Goal: Transaction & Acquisition: Purchase product/service

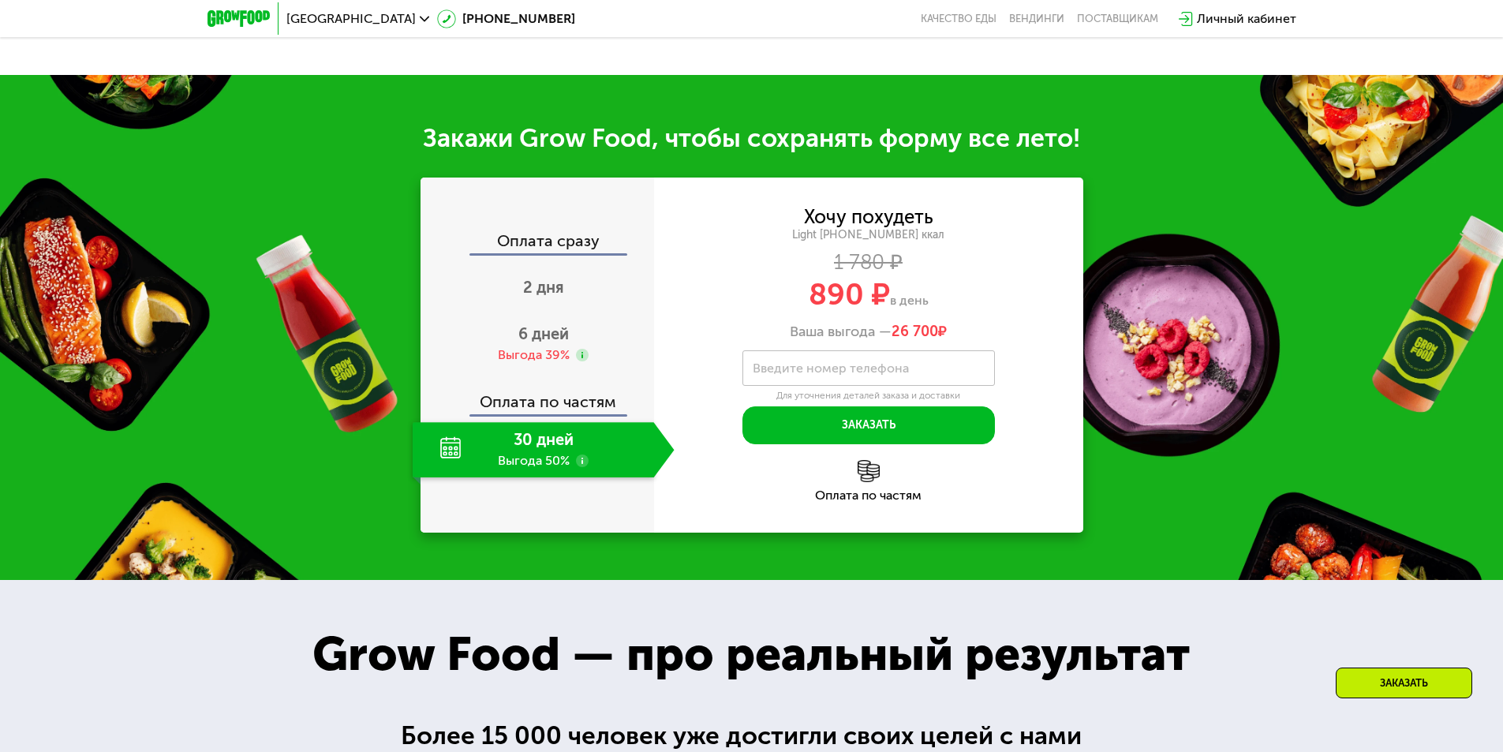
scroll to position [1736, 0]
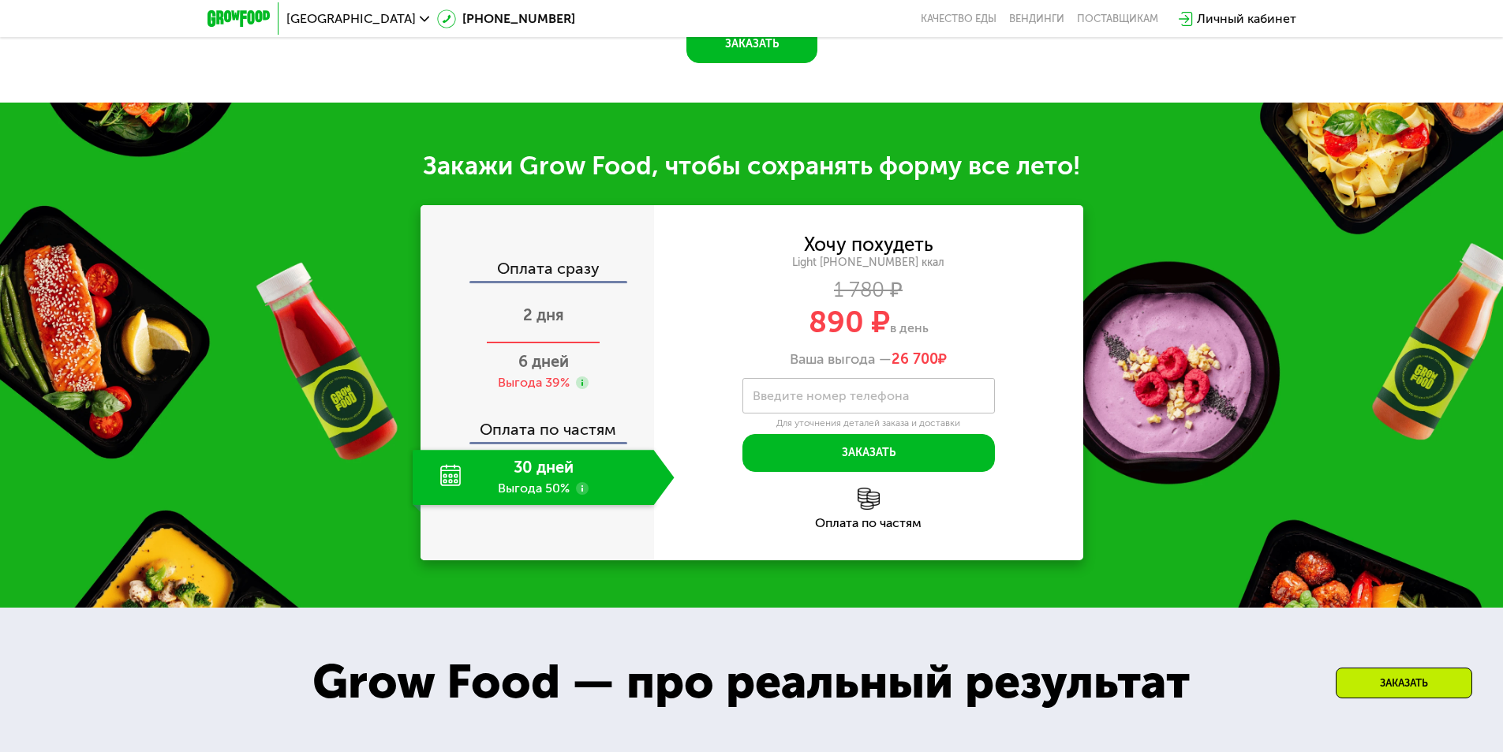
click at [529, 320] on span "2 дня" at bounding box center [543, 314] width 41 height 19
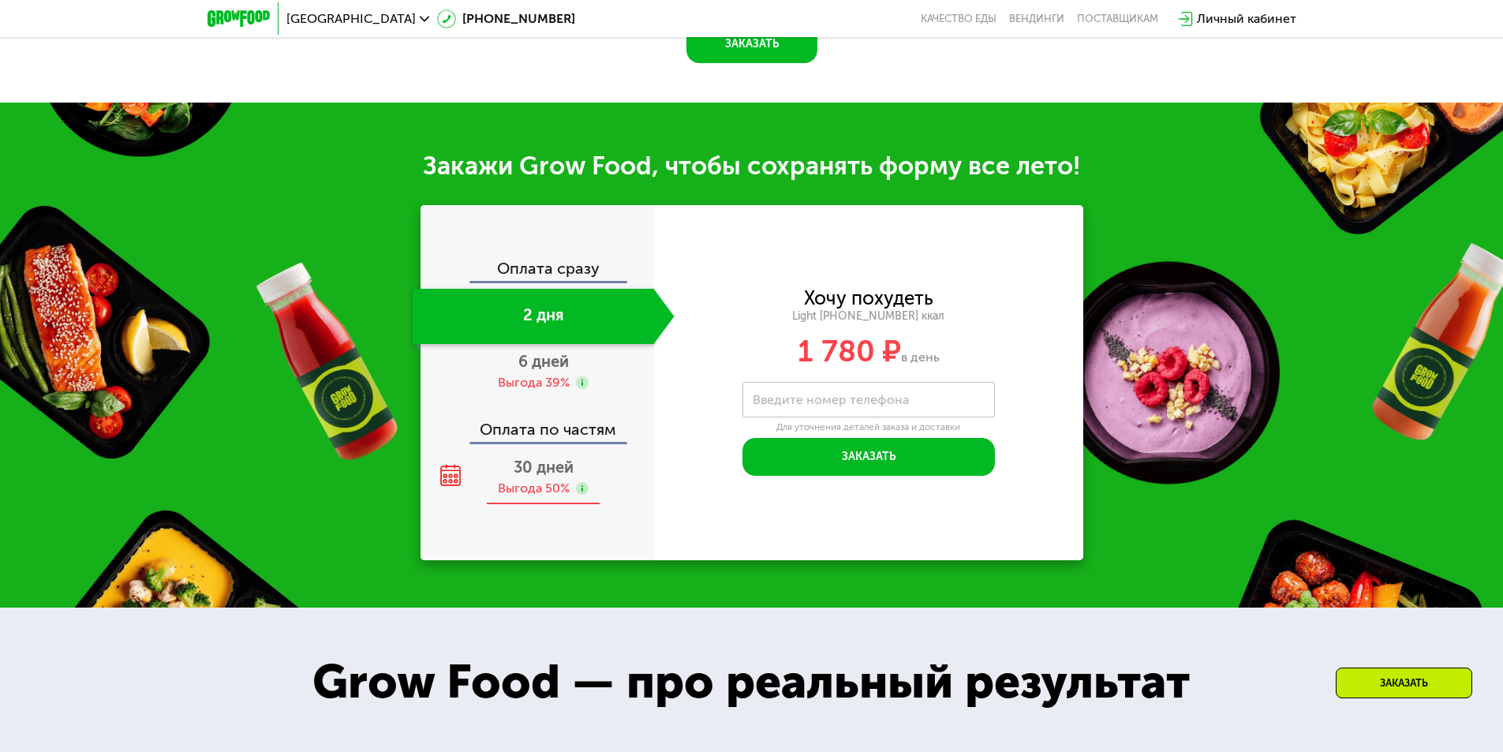
scroll to position [1636, 0]
click at [534, 467] on span "30 дней" at bounding box center [544, 467] width 60 height 19
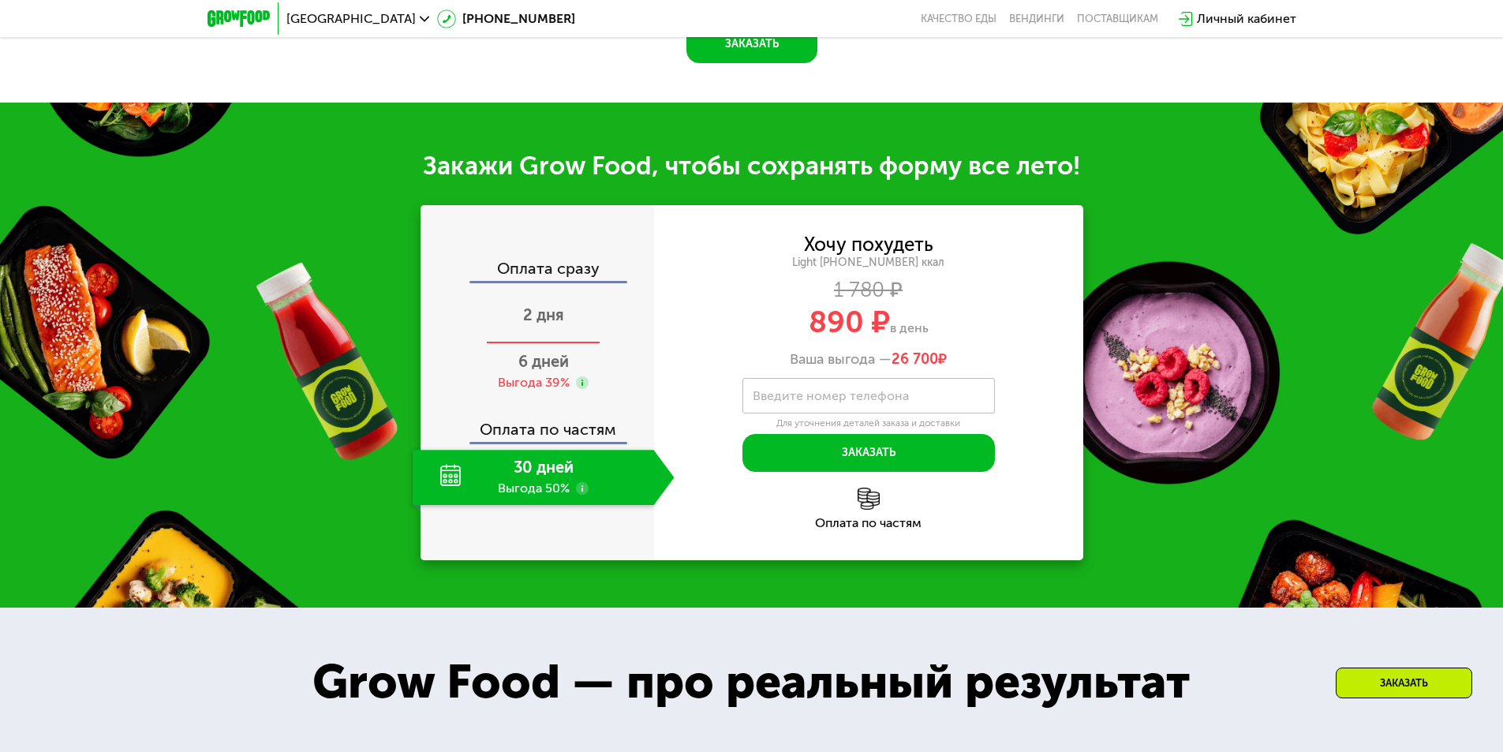
click at [553, 310] on div "2 дня" at bounding box center [544, 316] width 262 height 55
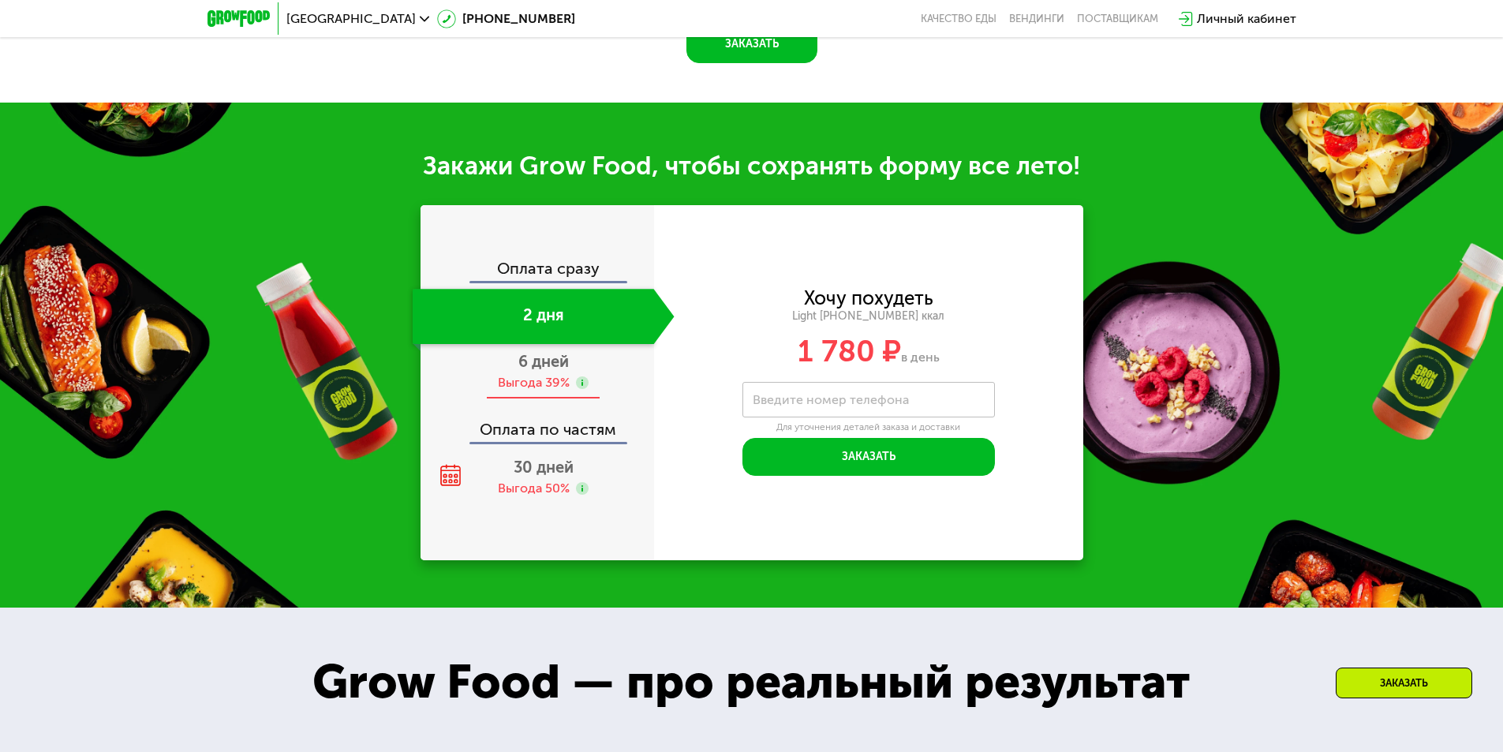
click at [551, 371] on span "6 дней" at bounding box center [543, 361] width 50 height 19
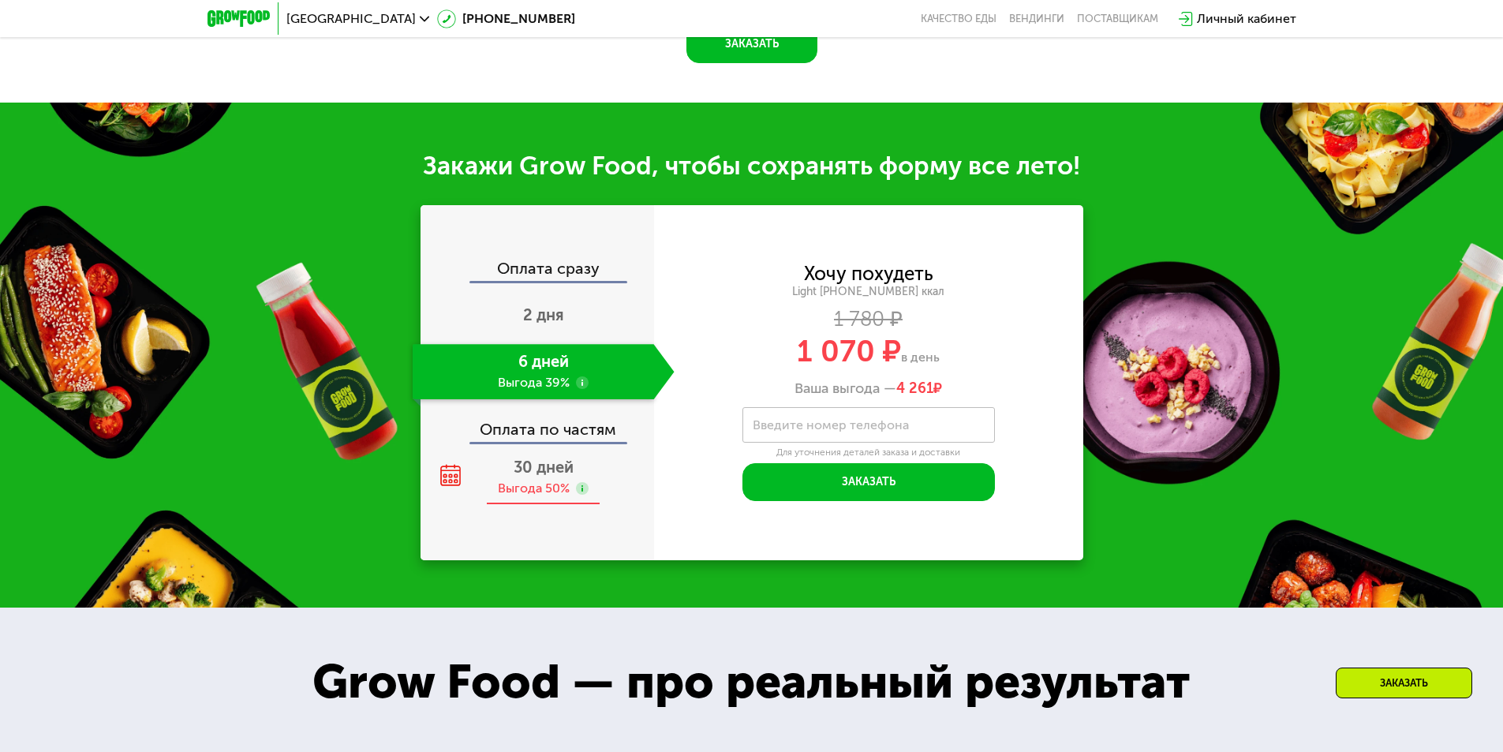
click at [564, 470] on span "30 дней" at bounding box center [544, 467] width 60 height 19
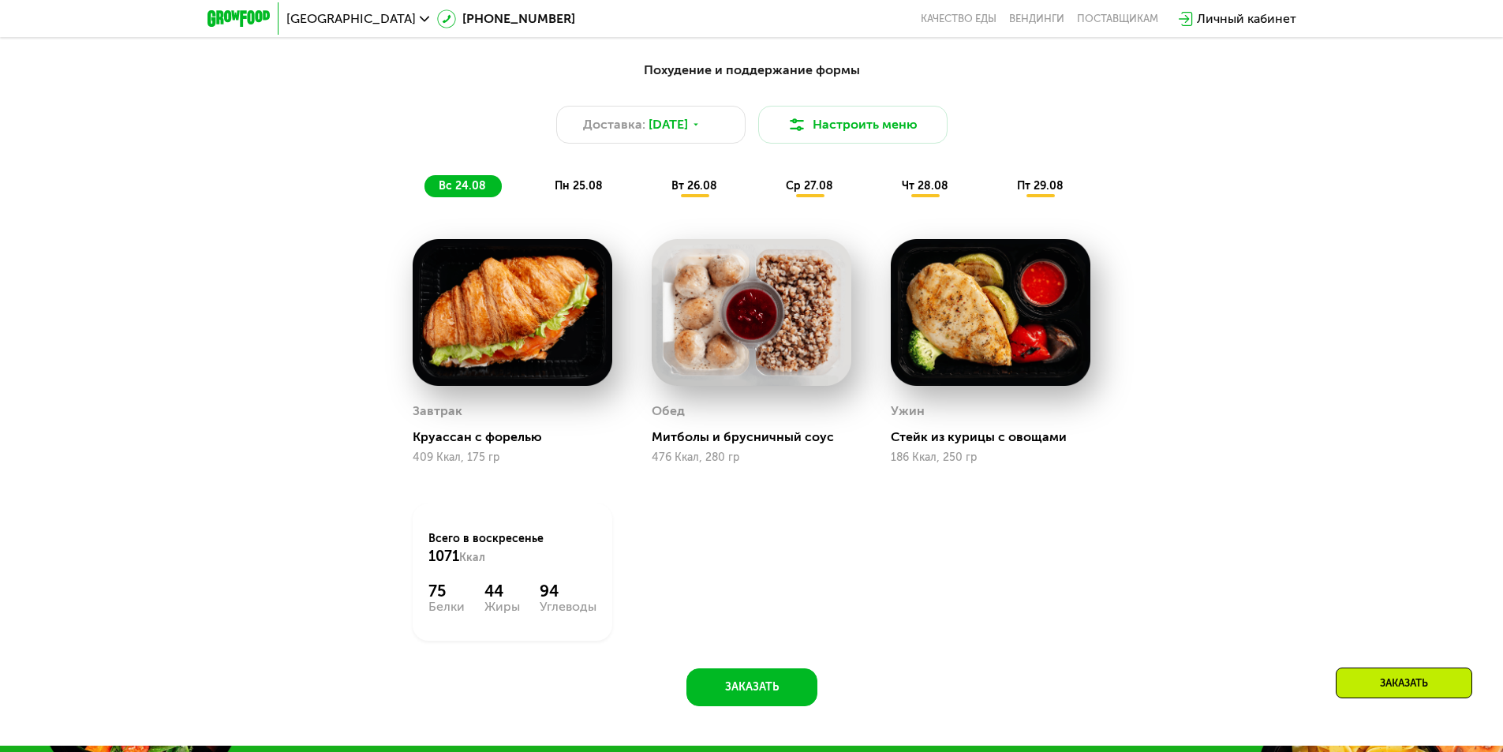
scroll to position [987, 0]
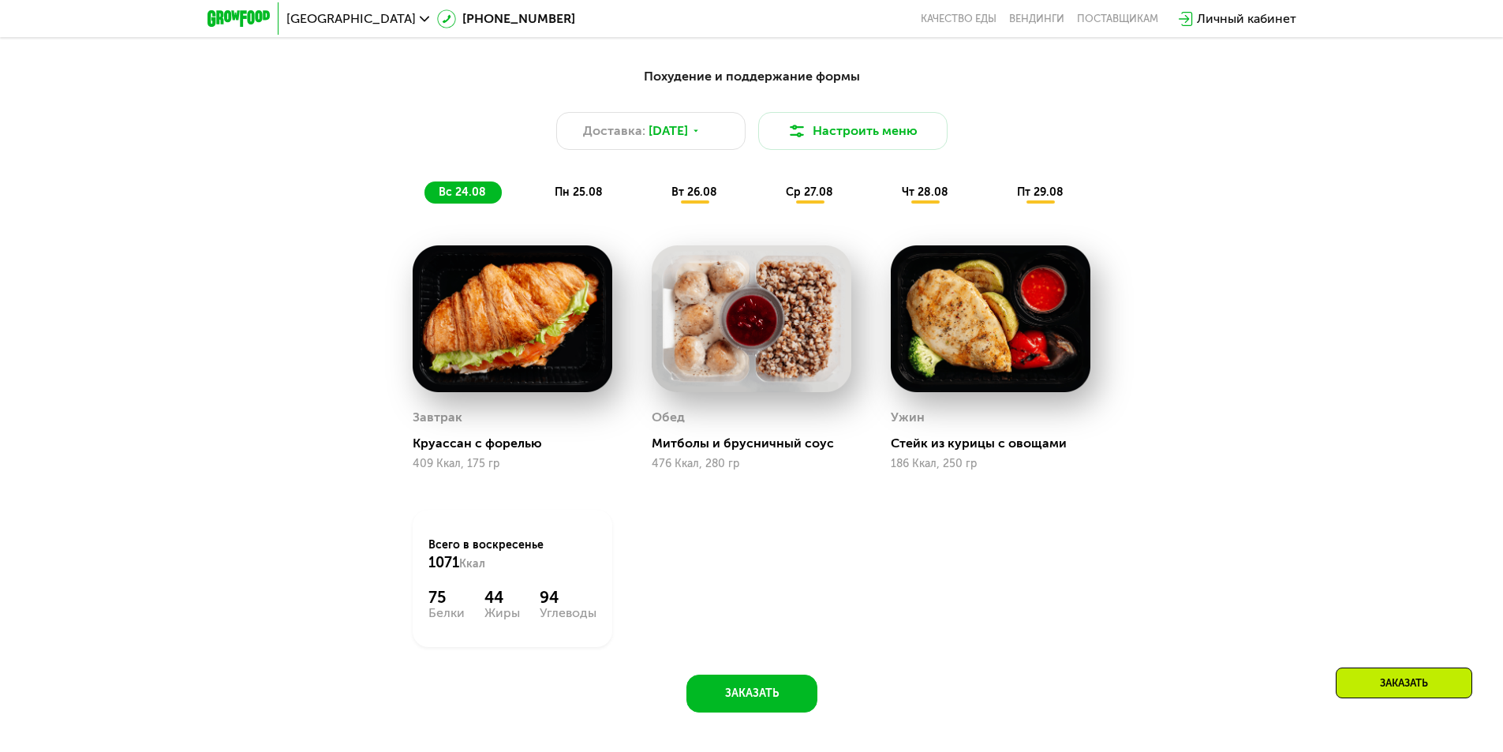
click at [577, 199] on span "пн 25.08" at bounding box center [579, 191] width 48 height 13
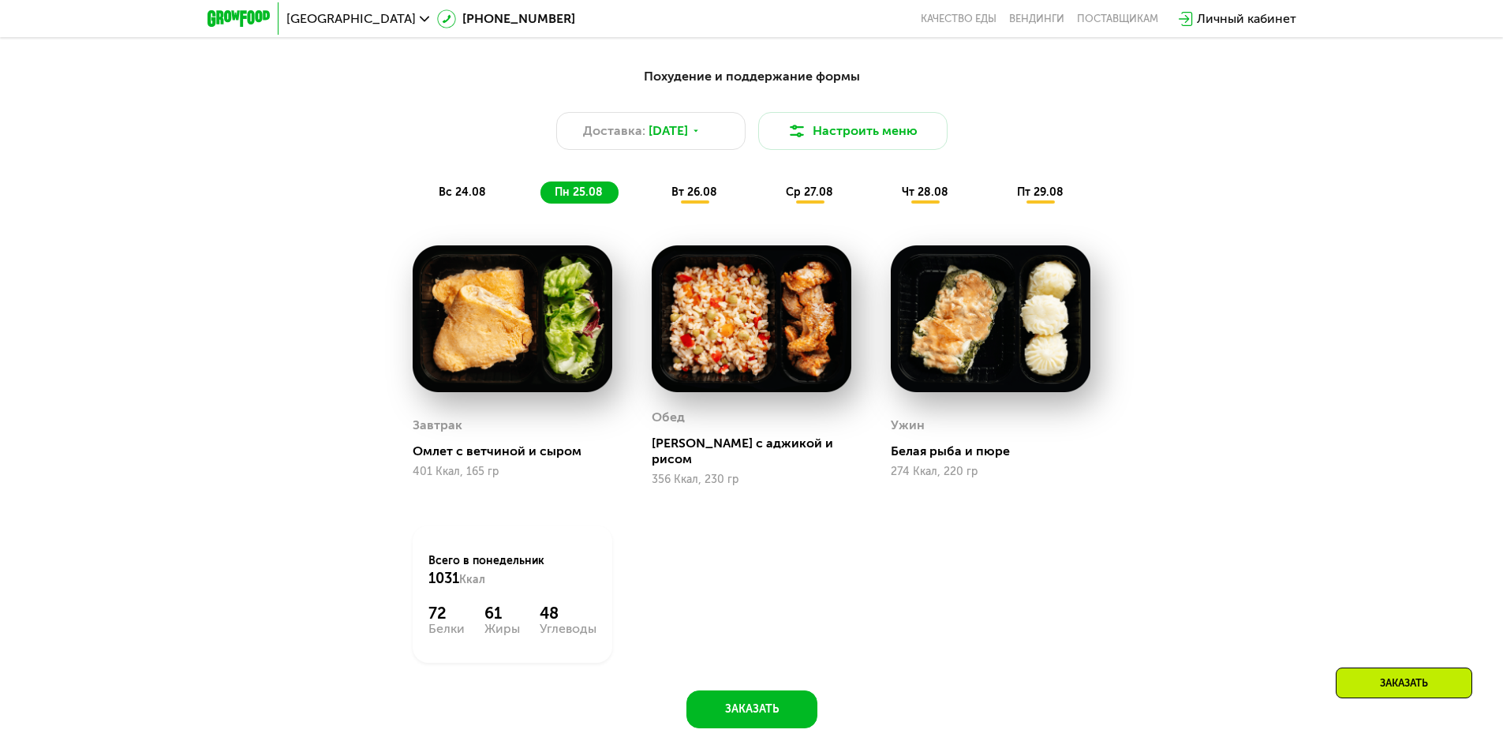
click at [473, 194] on span "вс 24.08" at bounding box center [462, 191] width 47 height 13
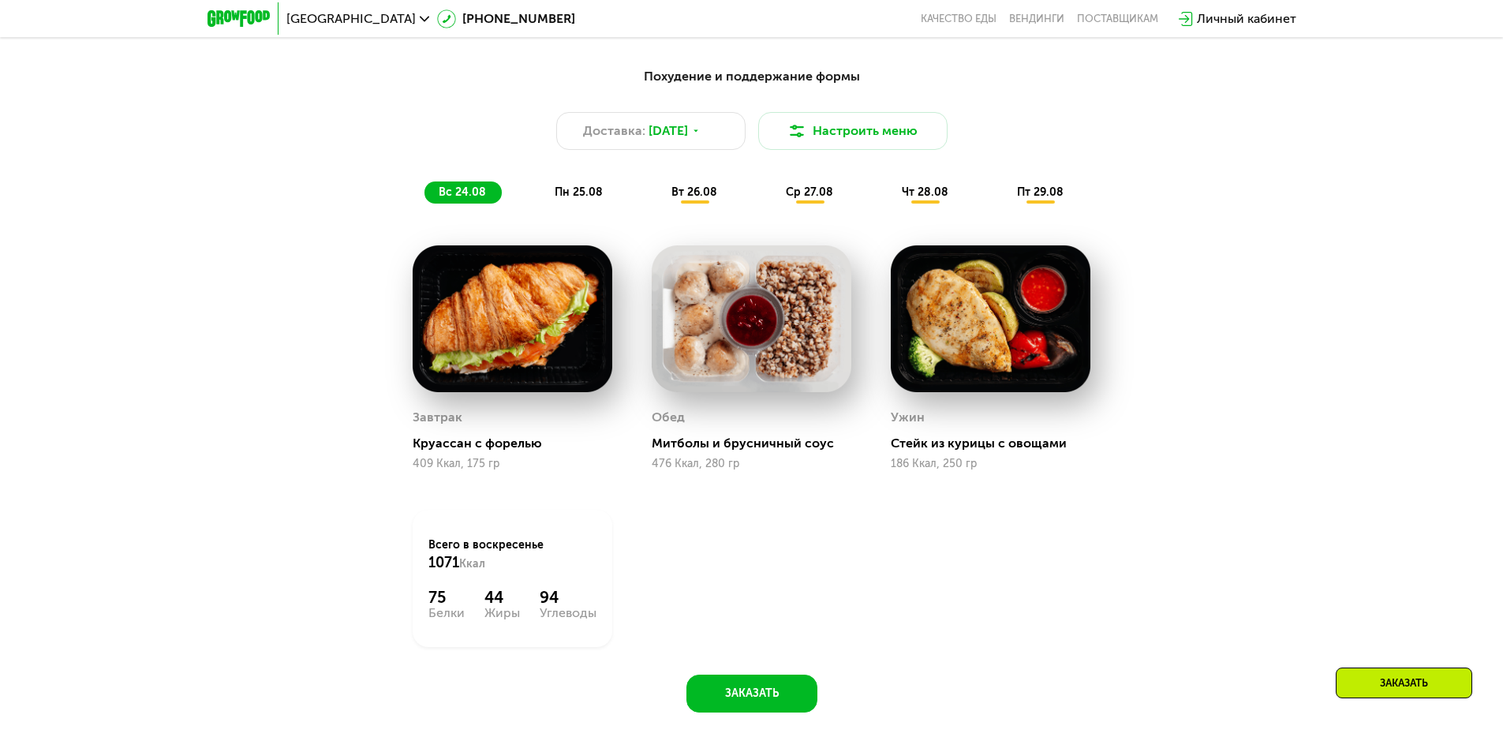
drag, startPoint x: 577, startPoint y: 197, endPoint x: 613, endPoint y: 194, distance: 36.4
click at [578, 197] on span "пн 25.08" at bounding box center [579, 191] width 48 height 13
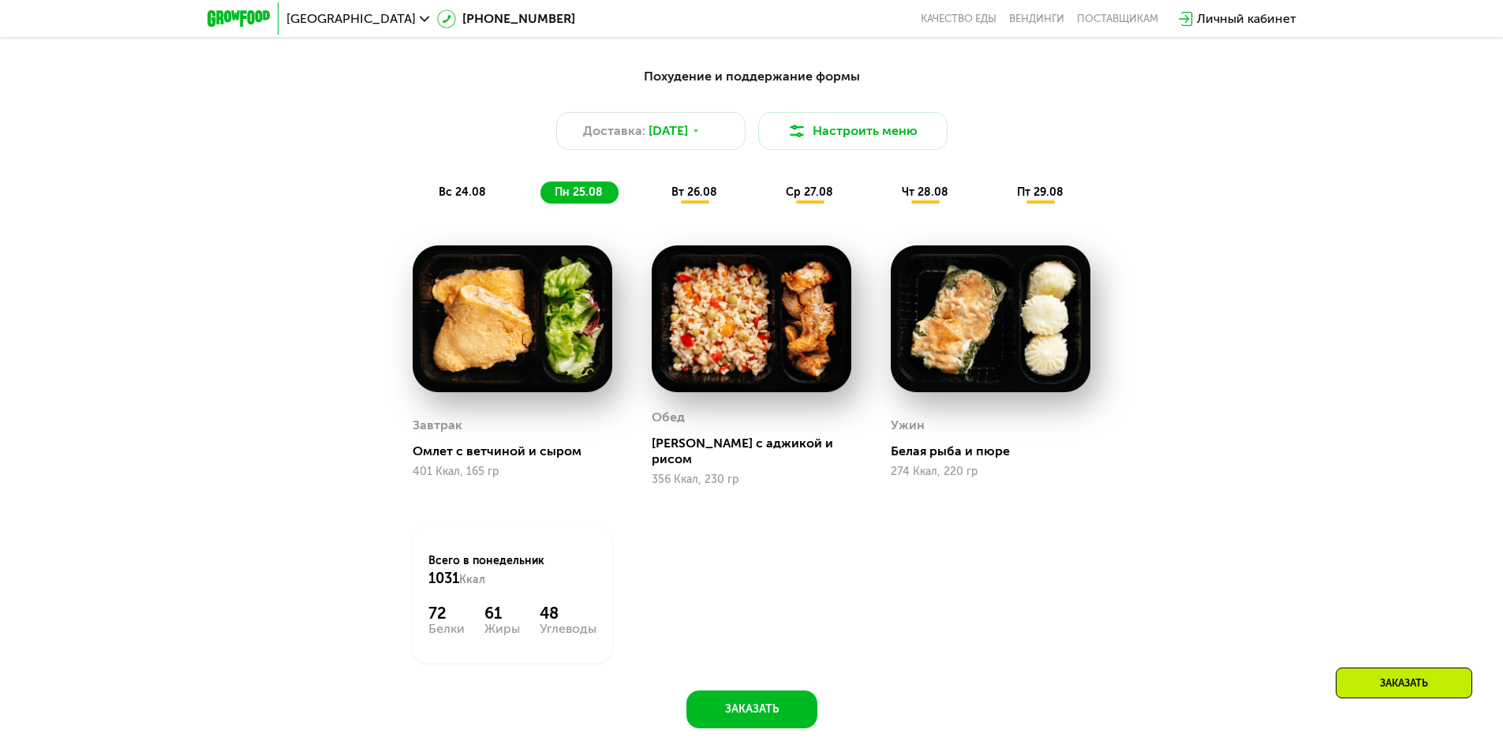
click at [700, 199] on span "вт 26.08" at bounding box center [694, 191] width 46 height 13
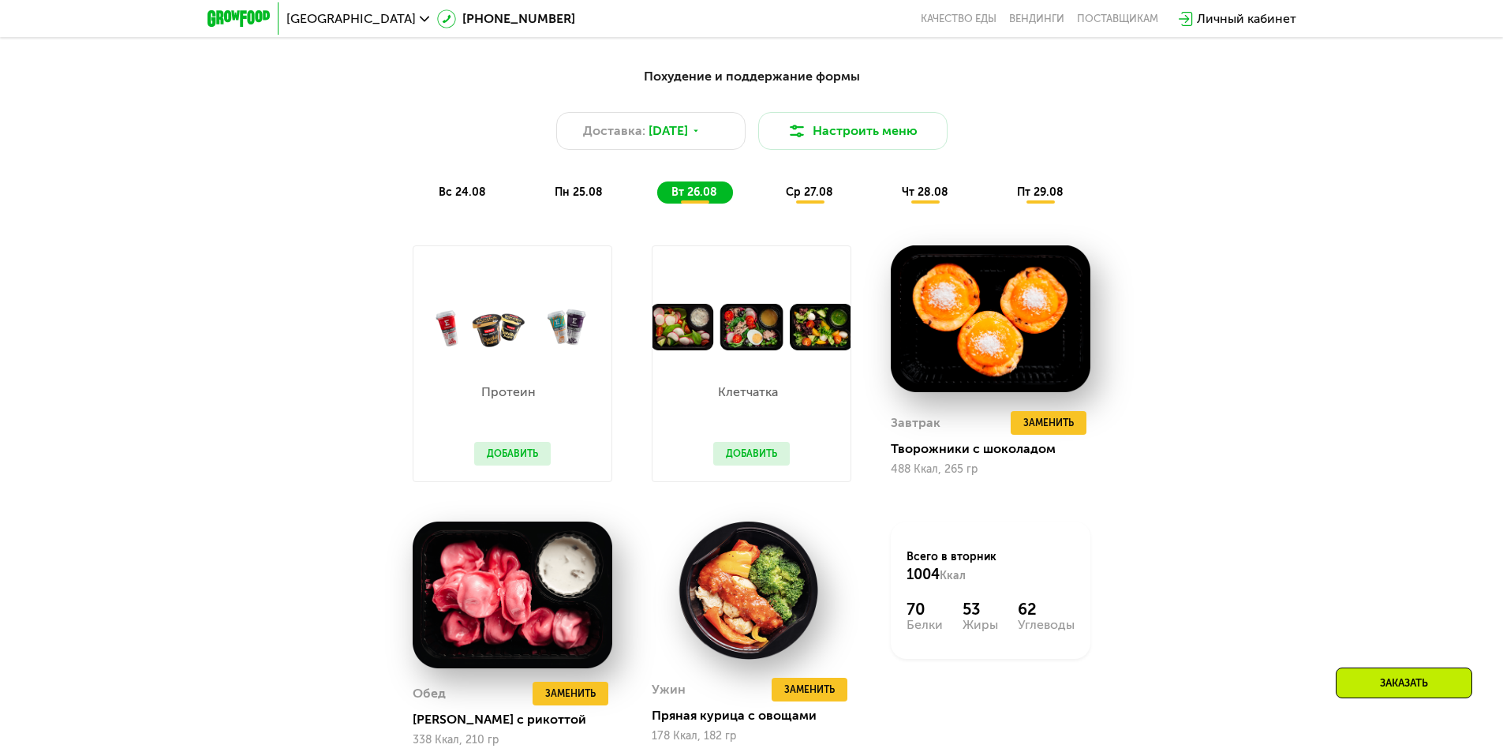
click at [810, 196] on span "ср 27.08" at bounding box center [809, 191] width 47 height 13
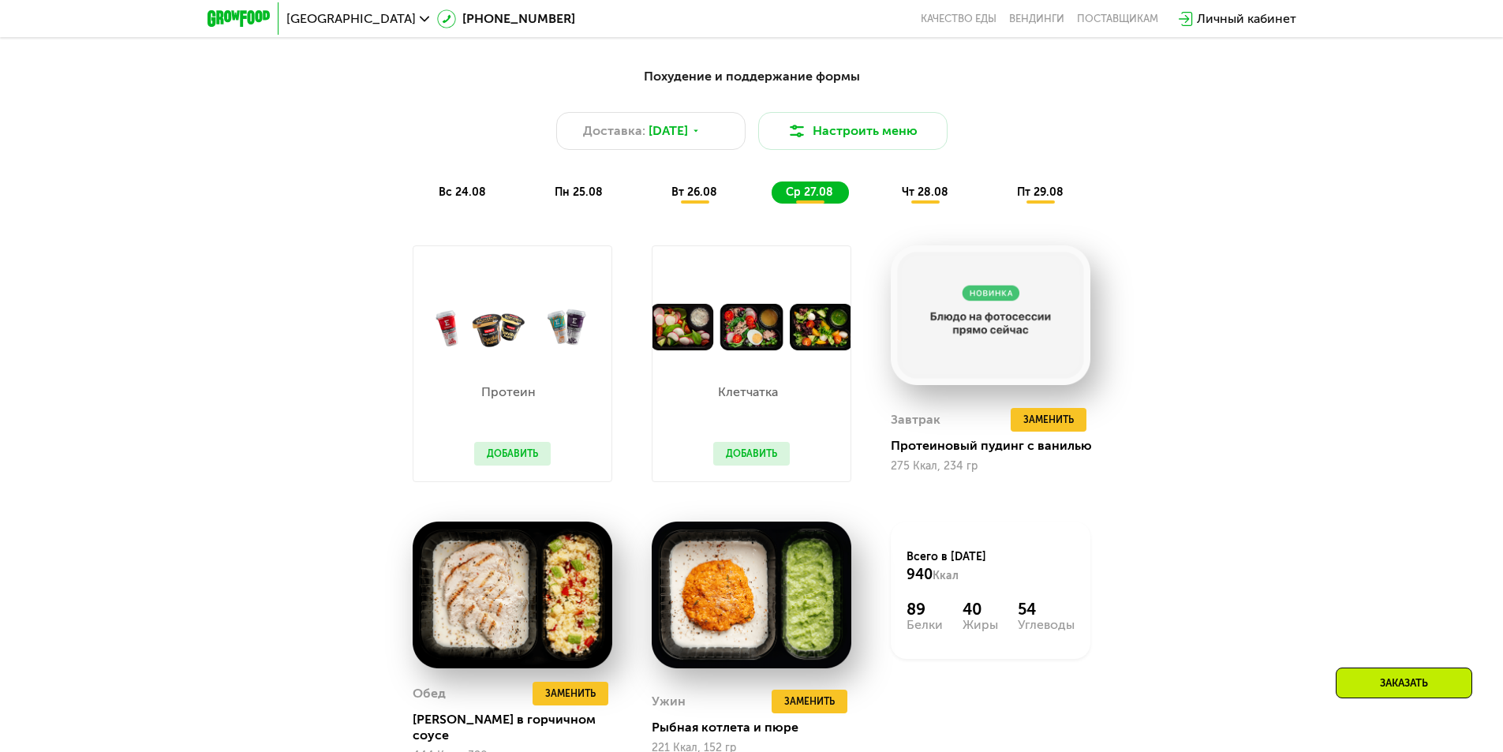
click at [750, 460] on button "Добавить" at bounding box center [751, 454] width 77 height 24
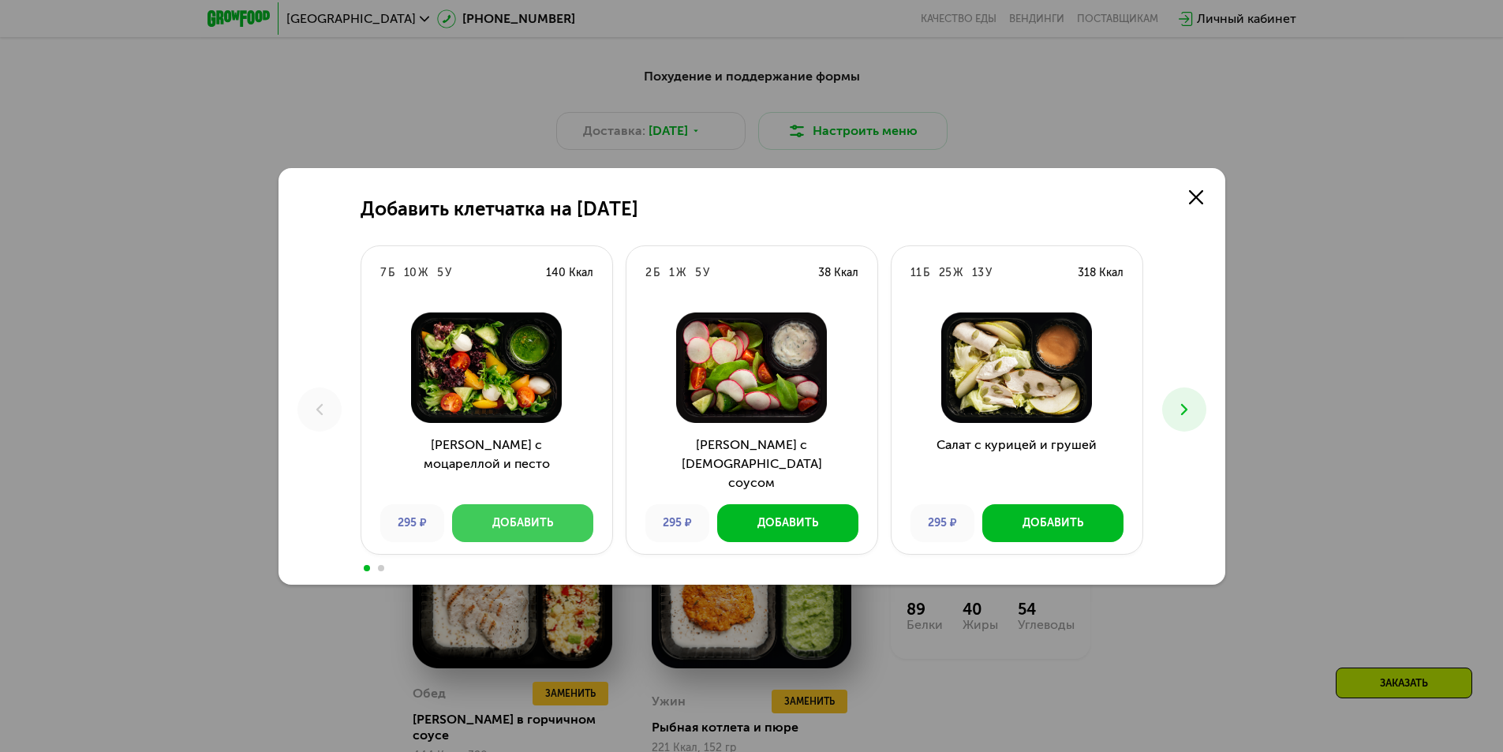
click at [540, 516] on div "Добавить" at bounding box center [522, 523] width 61 height 16
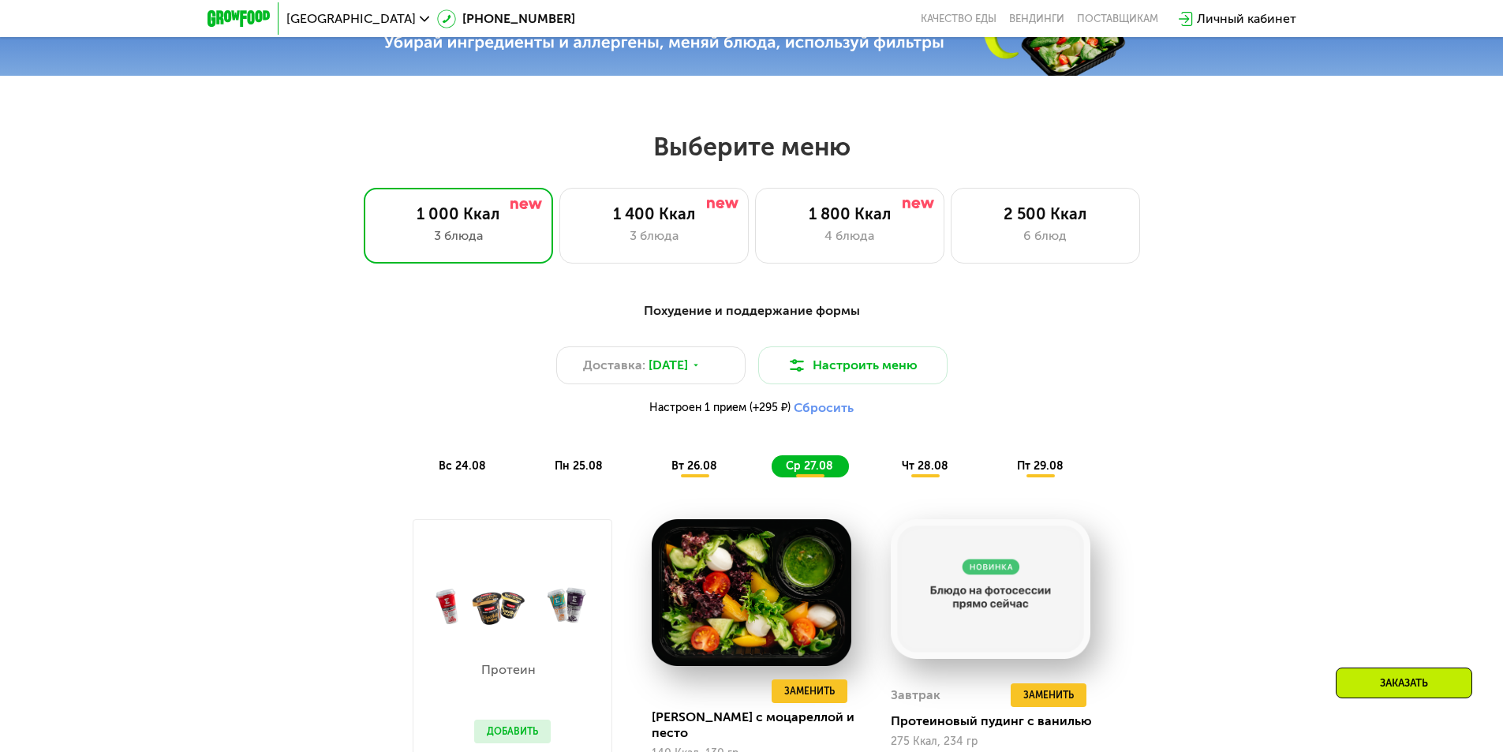
scroll to position [750, 0]
